Goal: Information Seeking & Learning: Learn about a topic

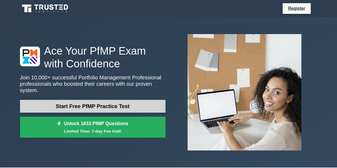
click at [119, 101] on link "Start Free PfMP Practice Test" at bounding box center [92, 106] width 145 height 13
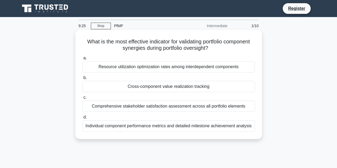
click at [103, 67] on div "Resource utilization optimization rates among interdependent components" at bounding box center [168, 66] width 172 height 11
click at [82, 60] on input "a. Resource utilization optimization rates among interdependent components" at bounding box center [82, 57] width 0 height 3
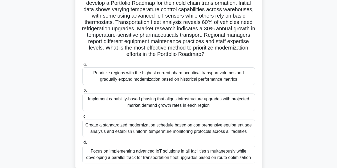
scroll to position [53, 0]
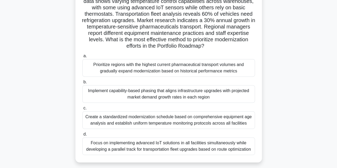
click at [222, 94] on div "Implement capability-based phasing that aligns infrastructure upgrades with pro…" at bounding box center [168, 94] width 172 height 18
click at [82, 84] on input "b. Implement capability-based phasing that aligns infrastructure upgrades with …" at bounding box center [82, 81] width 0 height 3
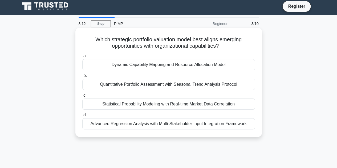
scroll to position [0, 0]
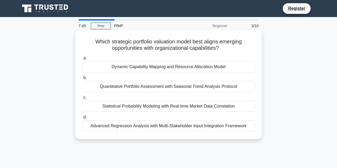
click at [189, 68] on div "Dynamic Capability Mapping and Resource Allocation Model" at bounding box center [168, 66] width 172 height 11
click at [82, 60] on input "a. Dynamic Capability Mapping and Resource Allocation Model" at bounding box center [82, 57] width 0 height 3
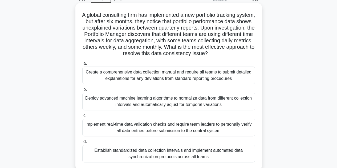
scroll to position [53, 0]
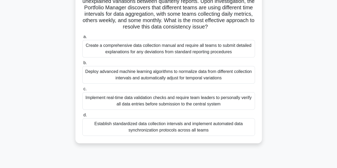
click at [195, 125] on div "Establish standardized data collection intervals and implement automated data s…" at bounding box center [168, 127] width 172 height 18
click at [82, 117] on input "d. Establish standardized data collection intervals and implement automated dat…" at bounding box center [82, 114] width 0 height 3
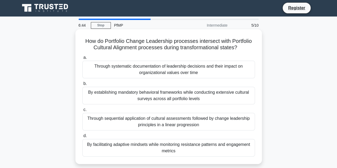
scroll to position [0, 0]
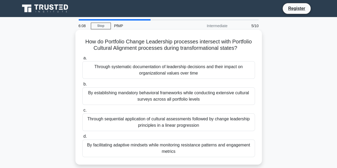
click at [225, 149] on div "By facilitating adaptive mindsets while monitoring resistance patterns and enga…" at bounding box center [168, 148] width 172 height 18
click at [82, 138] on input "d. By facilitating adaptive mindsets while monitoring resistance patterns and e…" at bounding box center [82, 136] width 0 height 3
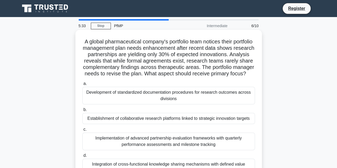
scroll to position [27, 0]
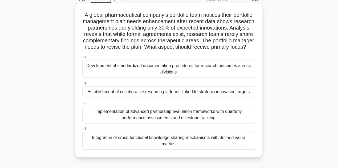
click at [222, 148] on div "Integration of cross-functional knowledge sharing mechanisms with defined value…" at bounding box center [168, 141] width 172 height 18
click at [82, 131] on input "d. Integration of cross-functional knowledge sharing mechanisms with defined va…" at bounding box center [82, 128] width 0 height 3
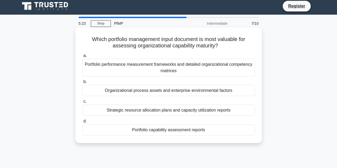
scroll to position [0, 0]
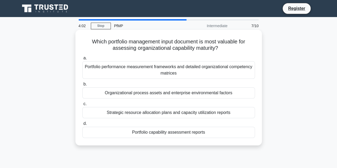
click at [229, 71] on div "Portfolio performance measurement frameworks and detailed organizational compet…" at bounding box center [168, 70] width 172 height 18
click at [82, 60] on input "a. Portfolio performance measurement frameworks and detailed organizational com…" at bounding box center [82, 57] width 0 height 3
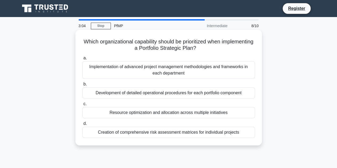
click at [234, 113] on div "Resource optimization and allocation across multiple initiatives" at bounding box center [168, 112] width 172 height 11
click at [82, 106] on input "c. Resource optimization and allocation across multiple initiatives" at bounding box center [82, 103] width 0 height 3
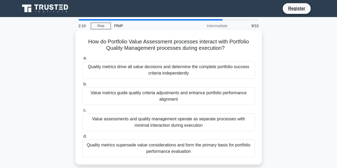
click at [225, 97] on div "Value metrics guide quality criteria adjustments and enhance portfolio performa…" at bounding box center [168, 96] width 172 height 18
click at [82, 86] on input "b. Value metrics guide quality criteria adjustments and enhance portfolio perfo…" at bounding box center [82, 84] width 0 height 3
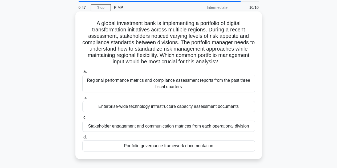
scroll to position [27, 0]
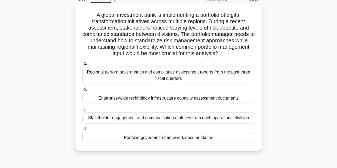
click at [221, 137] on div "Portfolio governance framework documentation" at bounding box center [168, 137] width 172 height 11
click at [82, 131] on input "d. Portfolio governance framework documentation" at bounding box center [82, 128] width 0 height 3
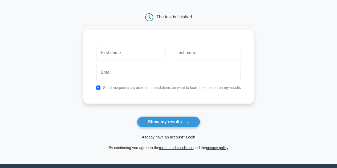
scroll to position [53, 0]
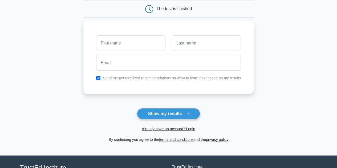
click at [137, 43] on input "text" at bounding box center [130, 42] width 69 height 15
type input "[PERSON_NAME]"
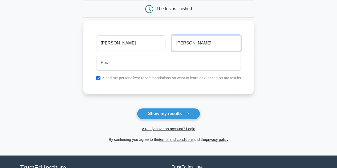
type input "Lam"
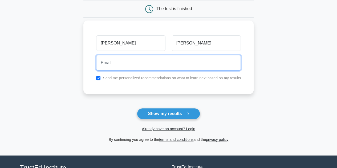
click at [122, 63] on input "email" at bounding box center [168, 62] width 145 height 15
type input "john.lam.uk@outlook.com"
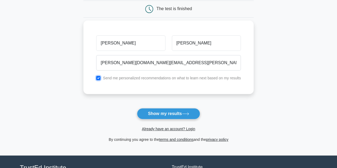
click at [97, 78] on input "checkbox" at bounding box center [98, 78] width 4 height 4
checkbox input "false"
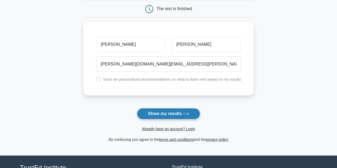
click at [168, 114] on button "Show my results" at bounding box center [168, 113] width 63 height 11
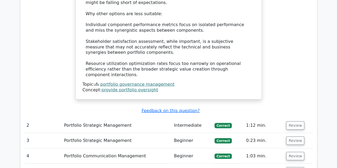
scroll to position [639, 0]
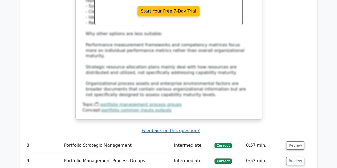
scroll to position [985, 0]
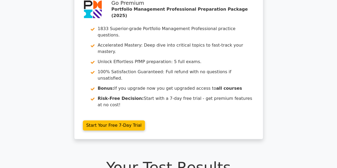
scroll to position [0, 0]
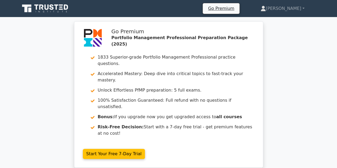
click at [53, 8] on icon at bounding box center [52, 7] width 4 height 6
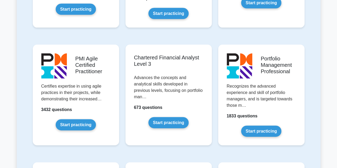
scroll to position [559, 0]
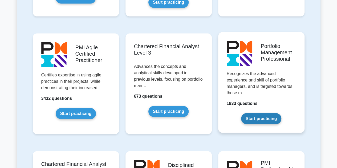
click at [267, 113] on link "Start practicing" at bounding box center [261, 118] width 40 height 11
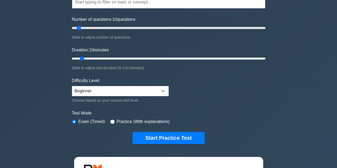
scroll to position [80, 0]
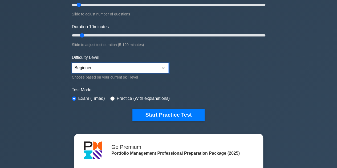
click at [114, 65] on select "Beginner Intermediate Expert" at bounding box center [120, 68] width 97 height 10
select select "expert"
click at [72, 63] on select "Beginner Intermediate Expert" at bounding box center [120, 68] width 97 height 10
click at [111, 96] on input "radio" at bounding box center [112, 98] width 4 height 4
radio input "true"
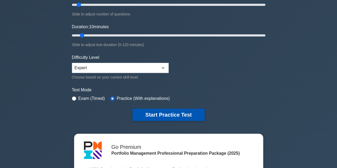
click at [163, 113] on button "Start Practice Test" at bounding box center [168, 115] width 72 height 12
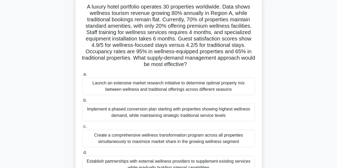
scroll to position [27, 0]
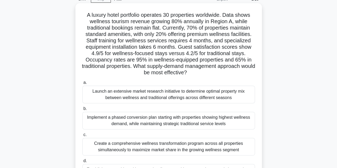
click at [118, 92] on div "Launch an extensive market research initiative to determine optimal property mi…" at bounding box center [168, 95] width 172 height 18
click at [82, 84] on input "a. Launch an extensive market research initiative to determine optimal property…" at bounding box center [82, 82] width 0 height 3
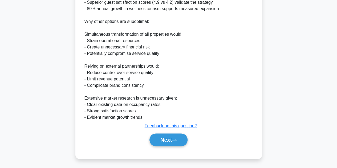
scroll to position [326, 0]
click at [165, 140] on button "Next" at bounding box center [168, 139] width 38 height 13
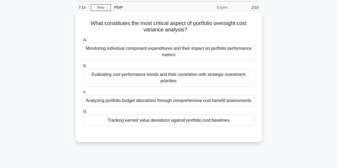
scroll to position [27, 0]
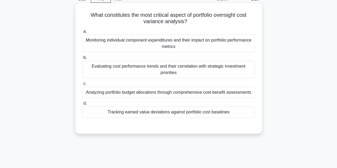
click at [227, 114] on div "Tracking earned value deviations against portfolio cost baselines" at bounding box center [168, 111] width 172 height 11
click at [82, 105] on input "d. Tracking earned value deviations against portfolio cost baselines" at bounding box center [82, 103] width 0 height 3
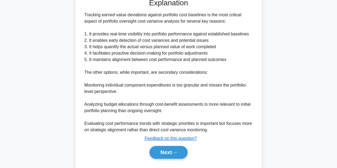
scroll to position [166, 0]
